Goal: Find contact information: Find contact information

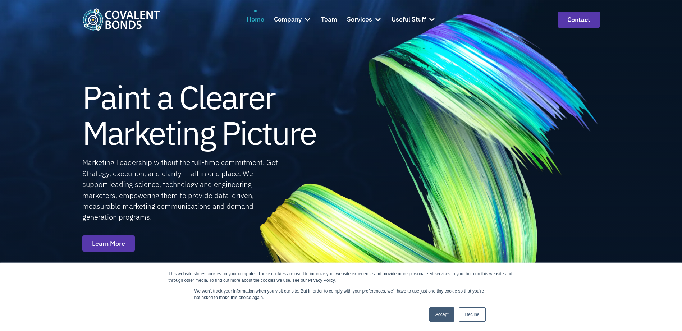
click at [259, 20] on div "Home" at bounding box center [256, 19] width 18 height 10
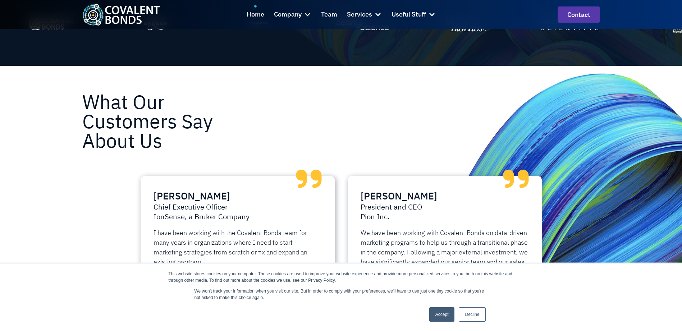
scroll to position [1346, 0]
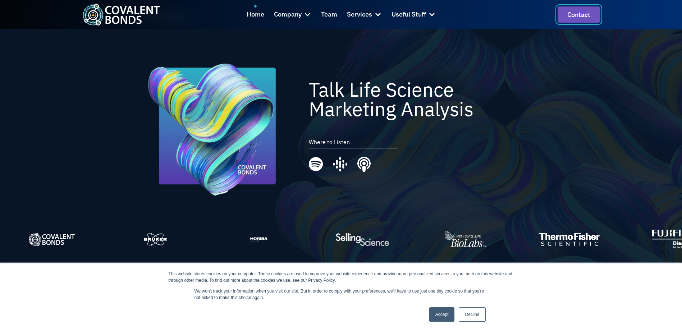
click at [588, 13] on link "Contact" at bounding box center [579, 14] width 42 height 16
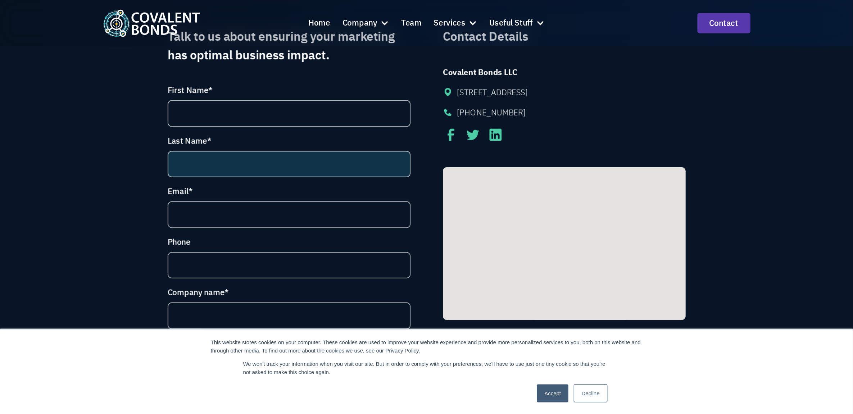
scroll to position [108, 0]
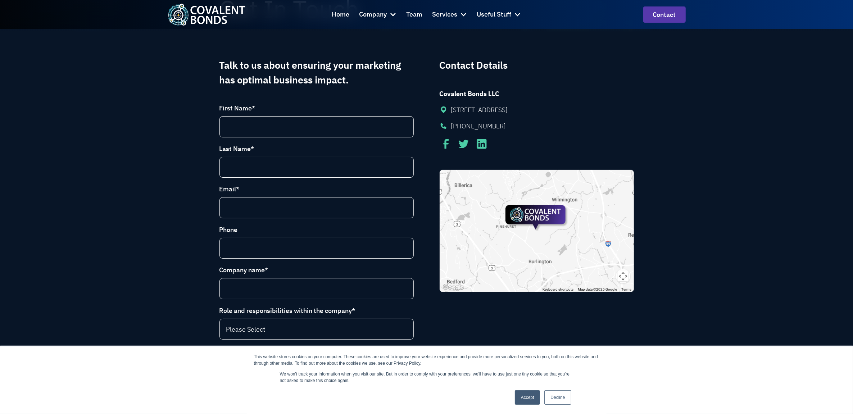
click at [604, 265] on div at bounding box center [537, 231] width 194 height 122
click at [624, 274] on button "Map camera controls" at bounding box center [623, 276] width 14 height 14
click at [593, 270] on menu at bounding box center [587, 258] width 50 height 50
click at [625, 276] on button "Map camera controls" at bounding box center [623, 276] width 14 height 14
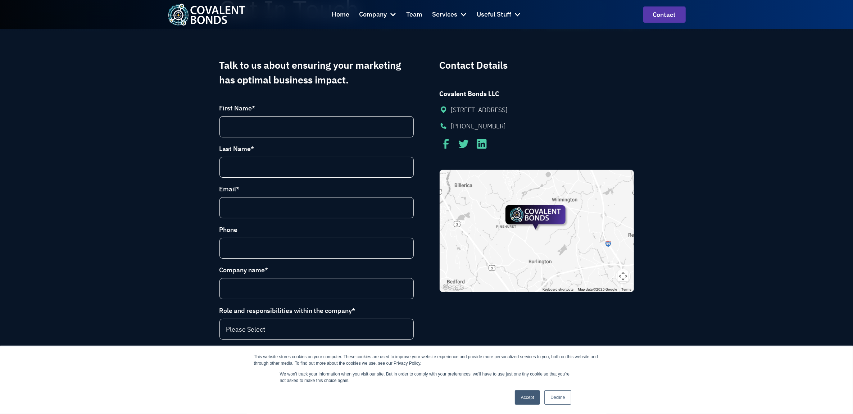
click at [536, 278] on div at bounding box center [537, 231] width 194 height 122
click at [508, 141] on div at bounding box center [474, 143] width 68 height 13
drag, startPoint x: 562, startPoint y: 112, endPoint x: 450, endPoint y: 110, distance: 111.5
drag, startPoint x: 450, startPoint y: 110, endPoint x: 459, endPoint y: 109, distance: 9.1
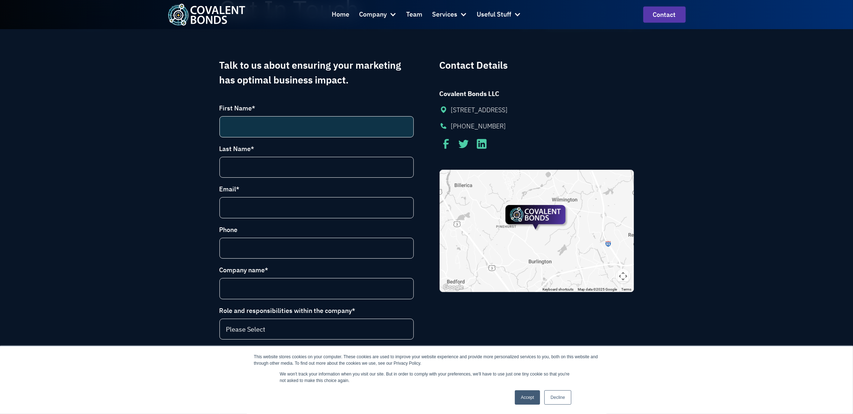
scroll to position [0, 0]
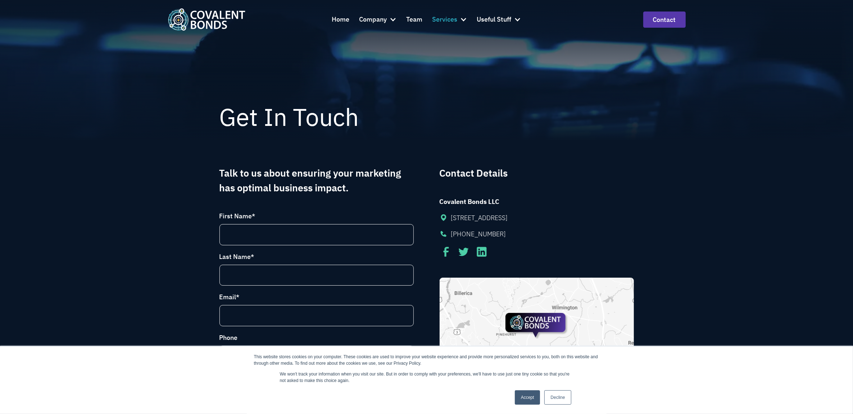
click at [441, 17] on div "Services" at bounding box center [444, 19] width 25 height 10
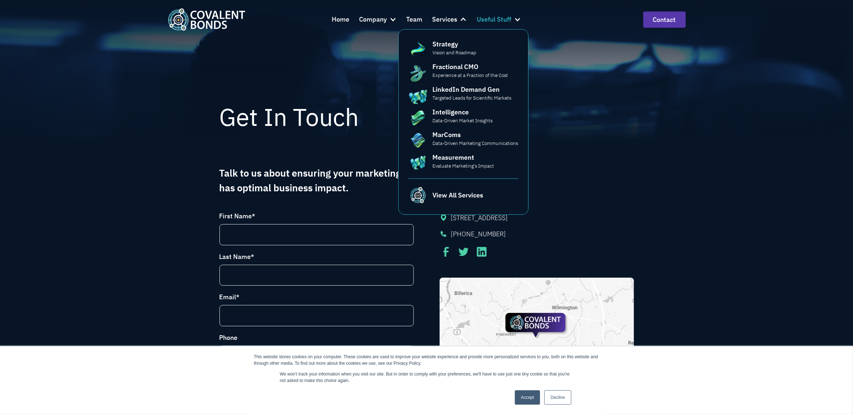
click at [488, 18] on div "Useful Stuff" at bounding box center [494, 19] width 35 height 10
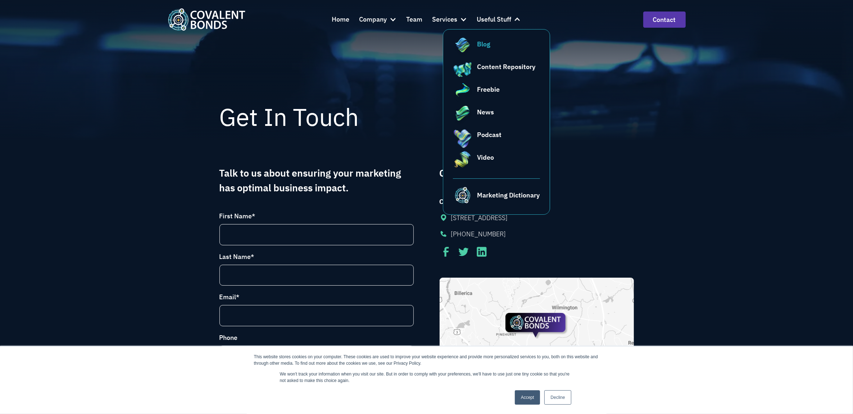
click at [479, 51] on link "Blog" at bounding box center [496, 48] width 87 height 19
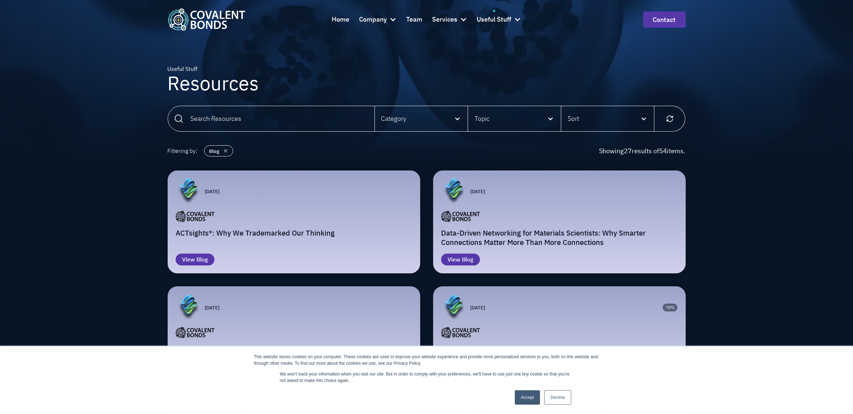
click at [269, 230] on h2 "ACTsights®: Why We Trademarked Our Thinking" at bounding box center [294, 232] width 236 height 9
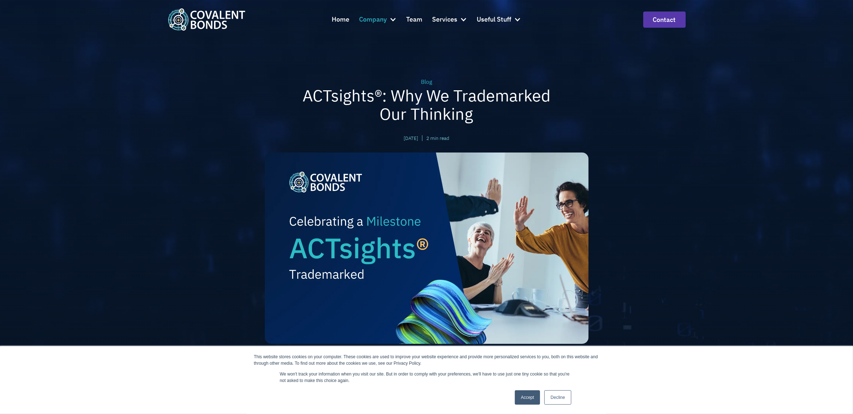
click at [383, 15] on div "Company" at bounding box center [373, 19] width 28 height 10
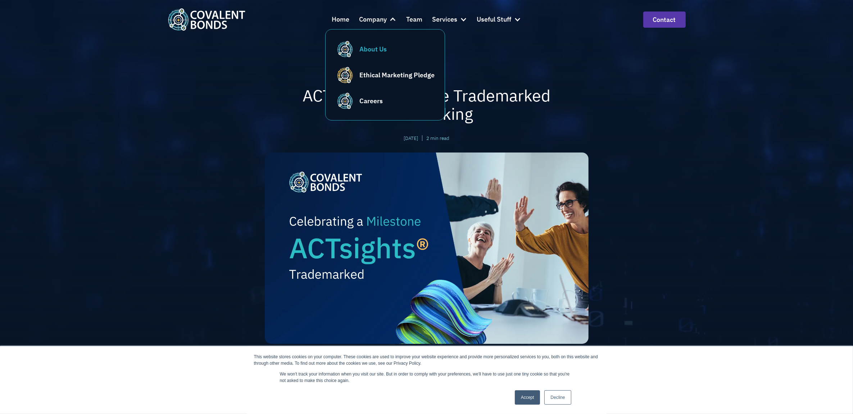
click at [363, 45] on div "About Us" at bounding box center [373, 49] width 27 height 10
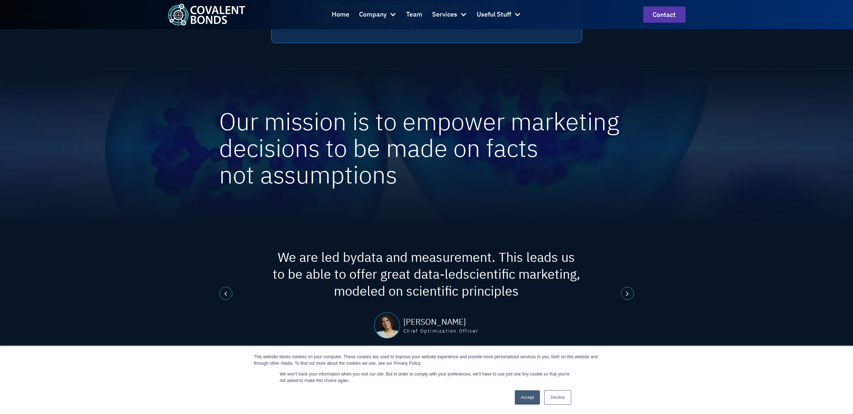
scroll to position [989, 0]
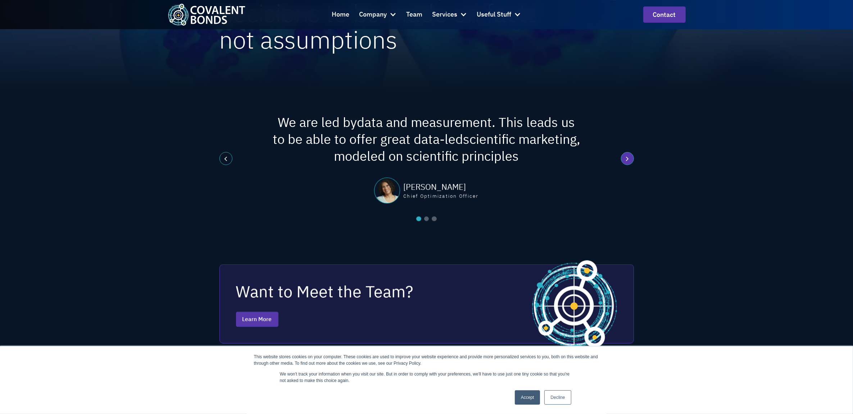
click at [629, 158] on div "next slide" at bounding box center [627, 158] width 13 height 13
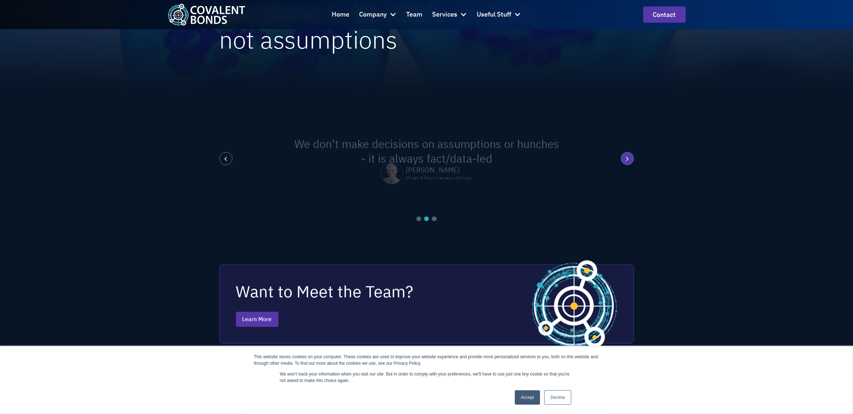
click at [629, 158] on div "next slide" at bounding box center [627, 158] width 13 height 13
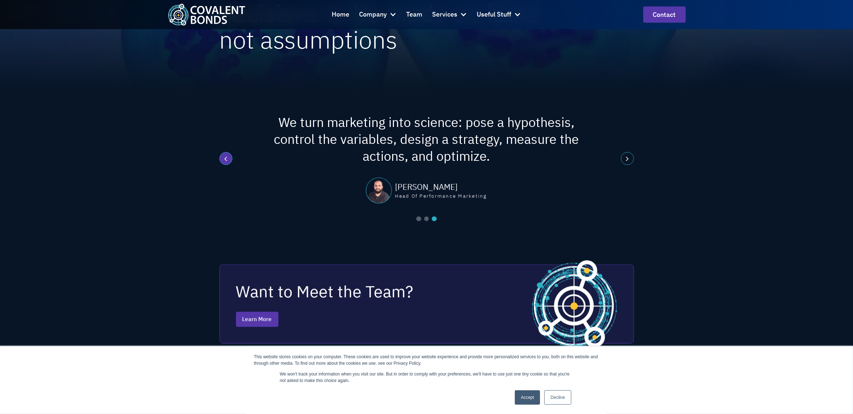
click at [227, 158] on div "previous slide" at bounding box center [226, 159] width 13 height 13
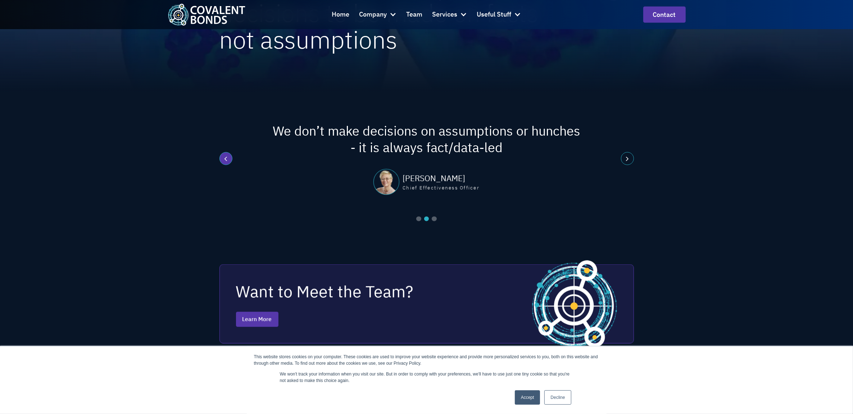
click at [227, 158] on div "previous slide" at bounding box center [226, 159] width 13 height 13
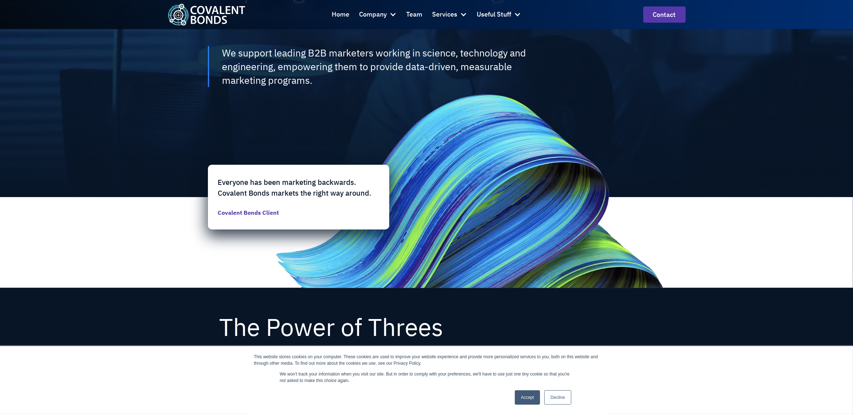
scroll to position [0, 0]
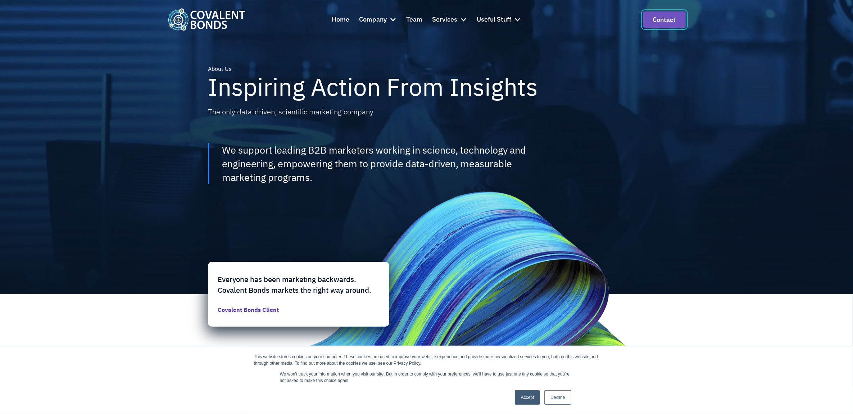
click at [671, 15] on link "Contact" at bounding box center [664, 20] width 42 height 16
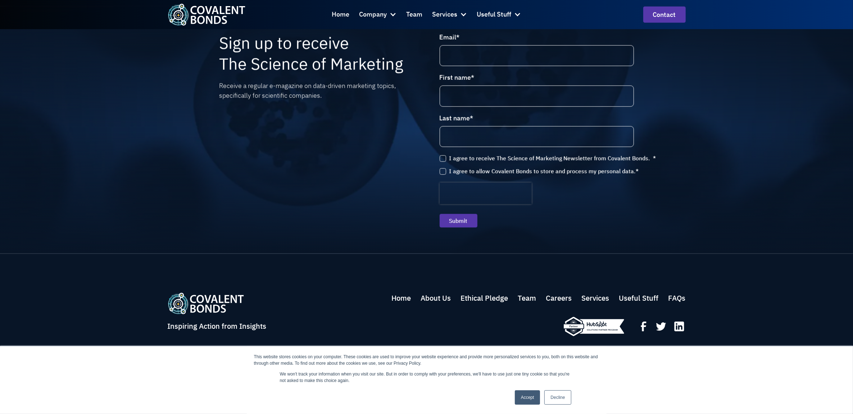
scroll to position [1140, 0]
